Goal: Contribute content

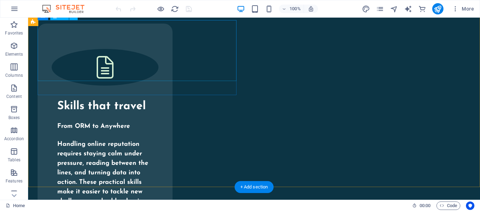
scroll to position [2283, 0]
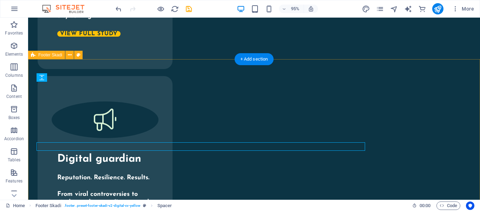
scroll to position [2274, 0]
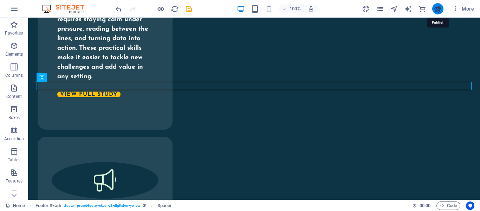
click at [435, 12] on icon "publish" at bounding box center [438, 9] width 8 height 8
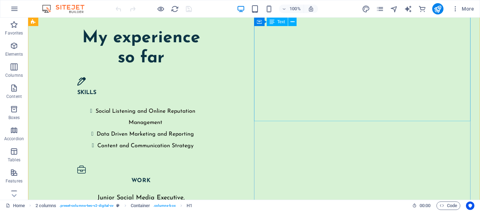
scroll to position [2283, 0]
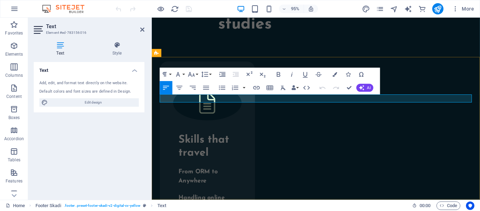
scroll to position [2334, 0]
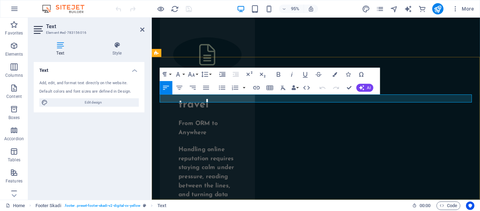
click at [217, 76] on button "Increase Indent" at bounding box center [222, 73] width 13 height 13
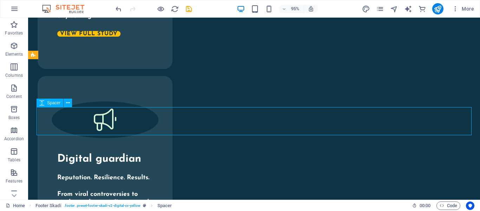
scroll to position [2274, 0]
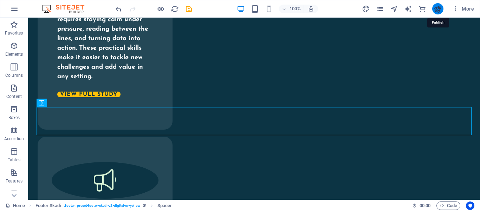
click at [440, 9] on icon "publish" at bounding box center [438, 9] width 8 height 8
